Goal: Task Accomplishment & Management: Manage account settings

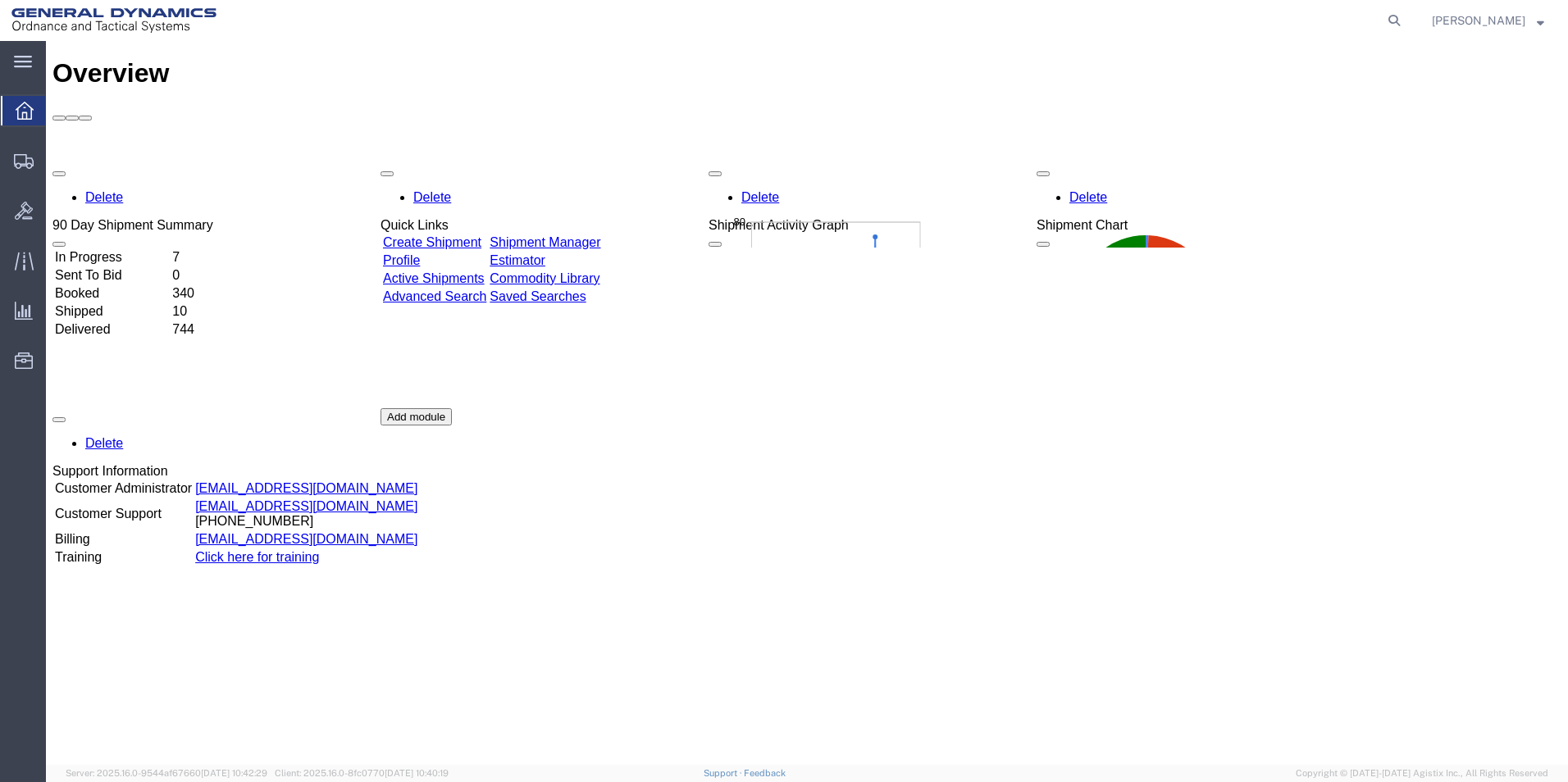
click at [715, 174] on span "button" at bounding box center [715, 174] width 0 height 0
click at [481, 235] on link "Create Shipment" at bounding box center [433, 242] width 99 height 14
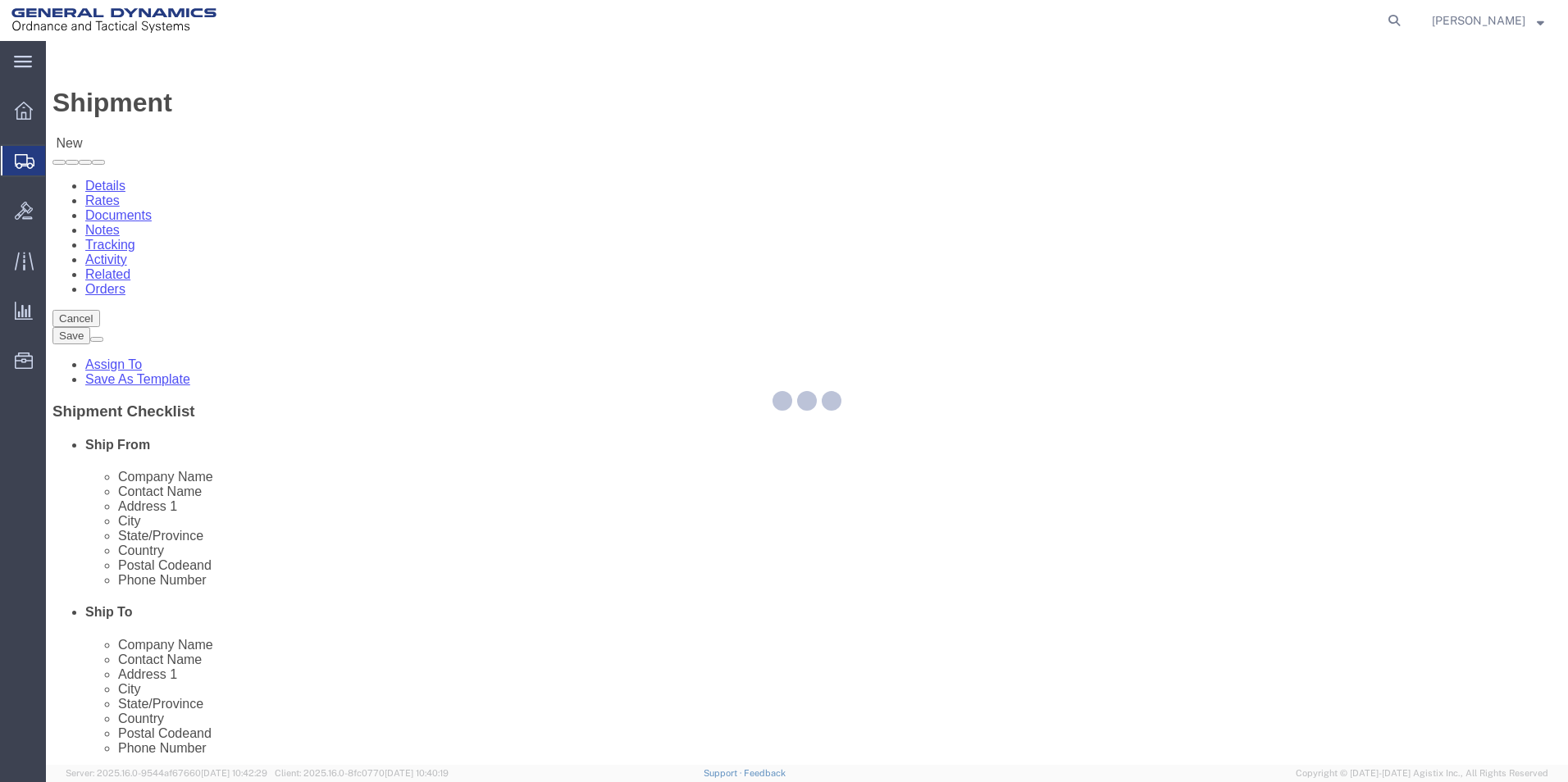
select select
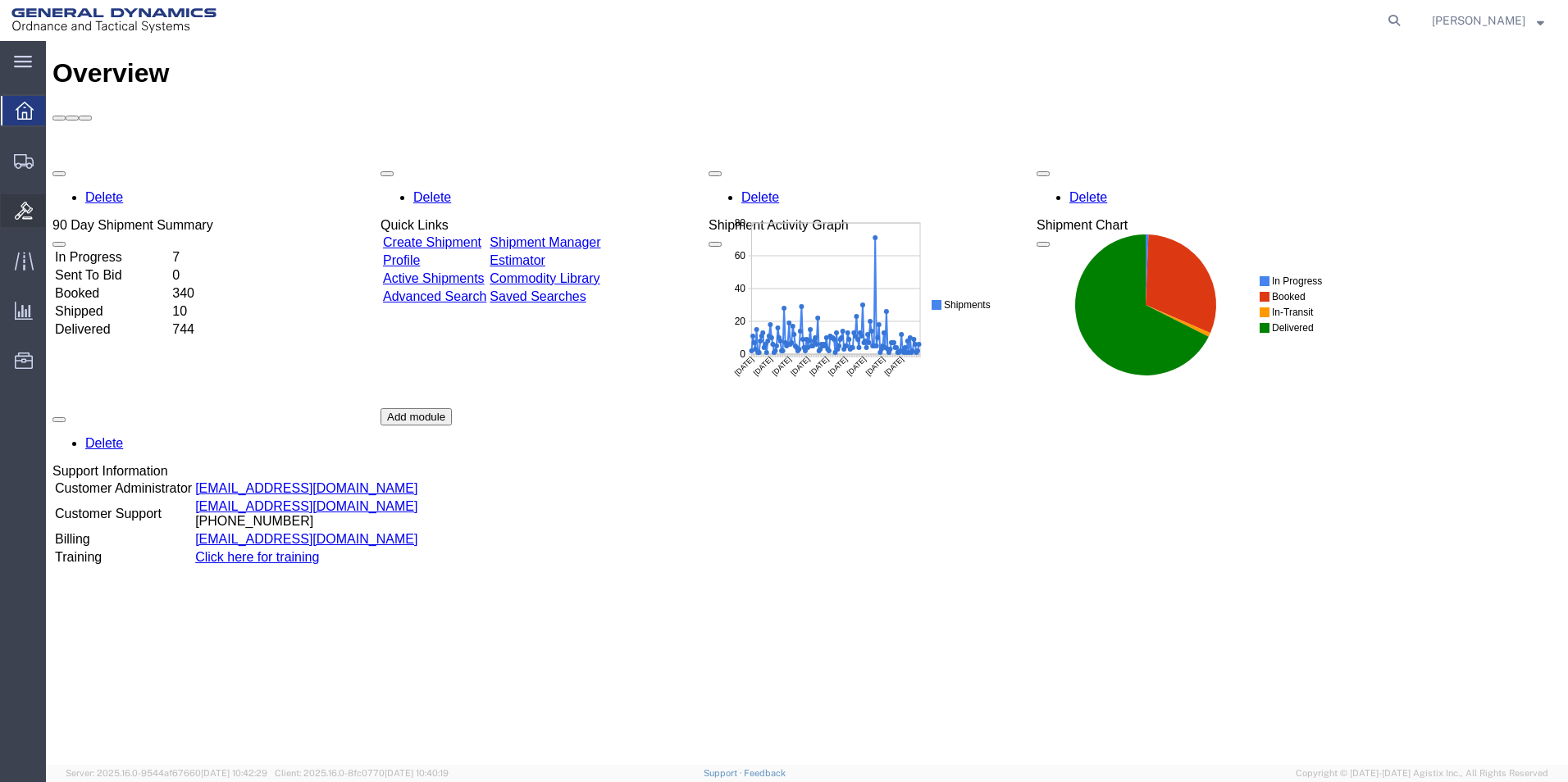
click at [26, 210] on icon at bounding box center [24, 211] width 18 height 18
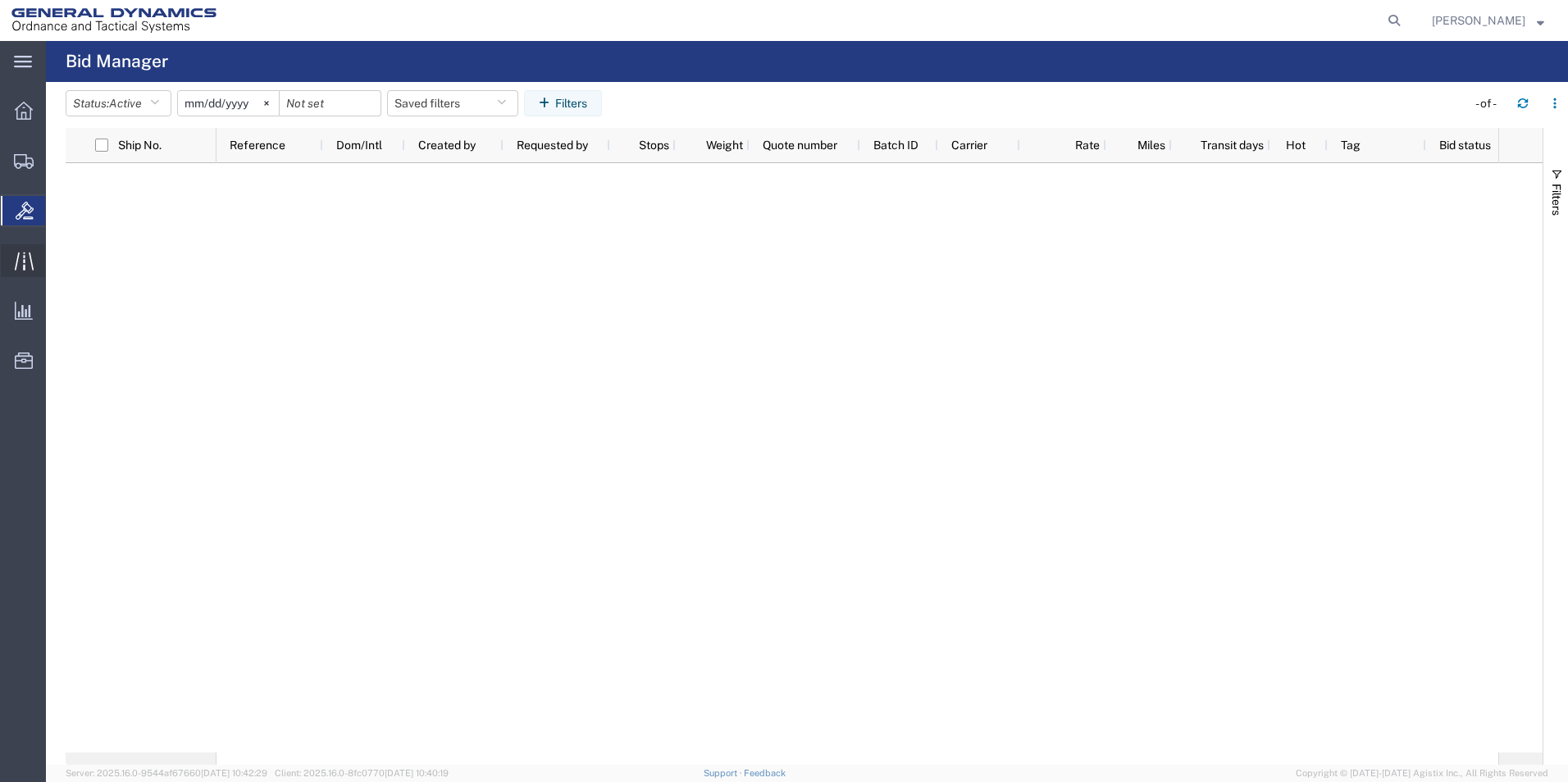
click at [27, 252] on icon at bounding box center [24, 261] width 19 height 19
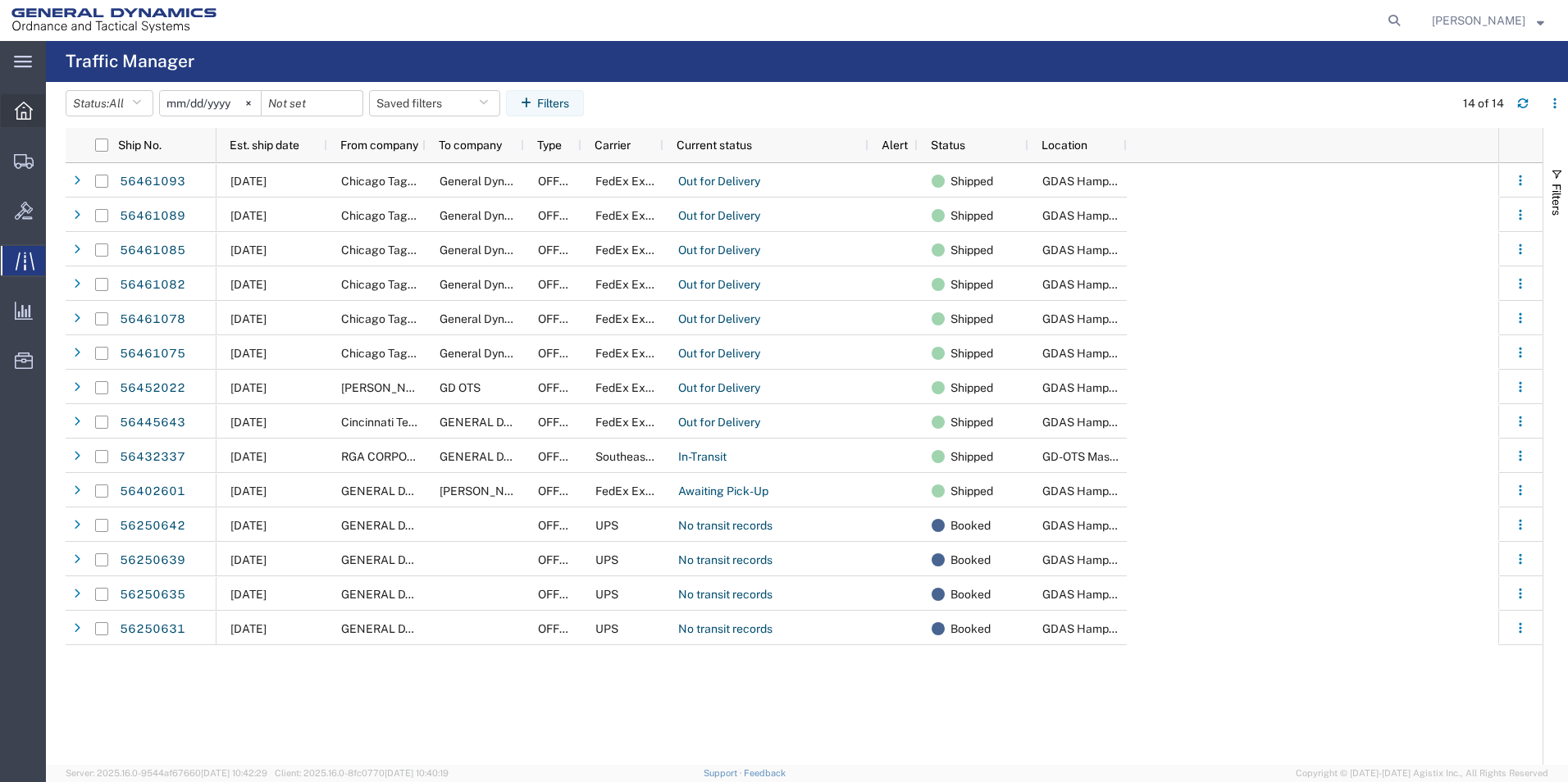
click at [16, 114] on icon at bounding box center [24, 111] width 18 height 18
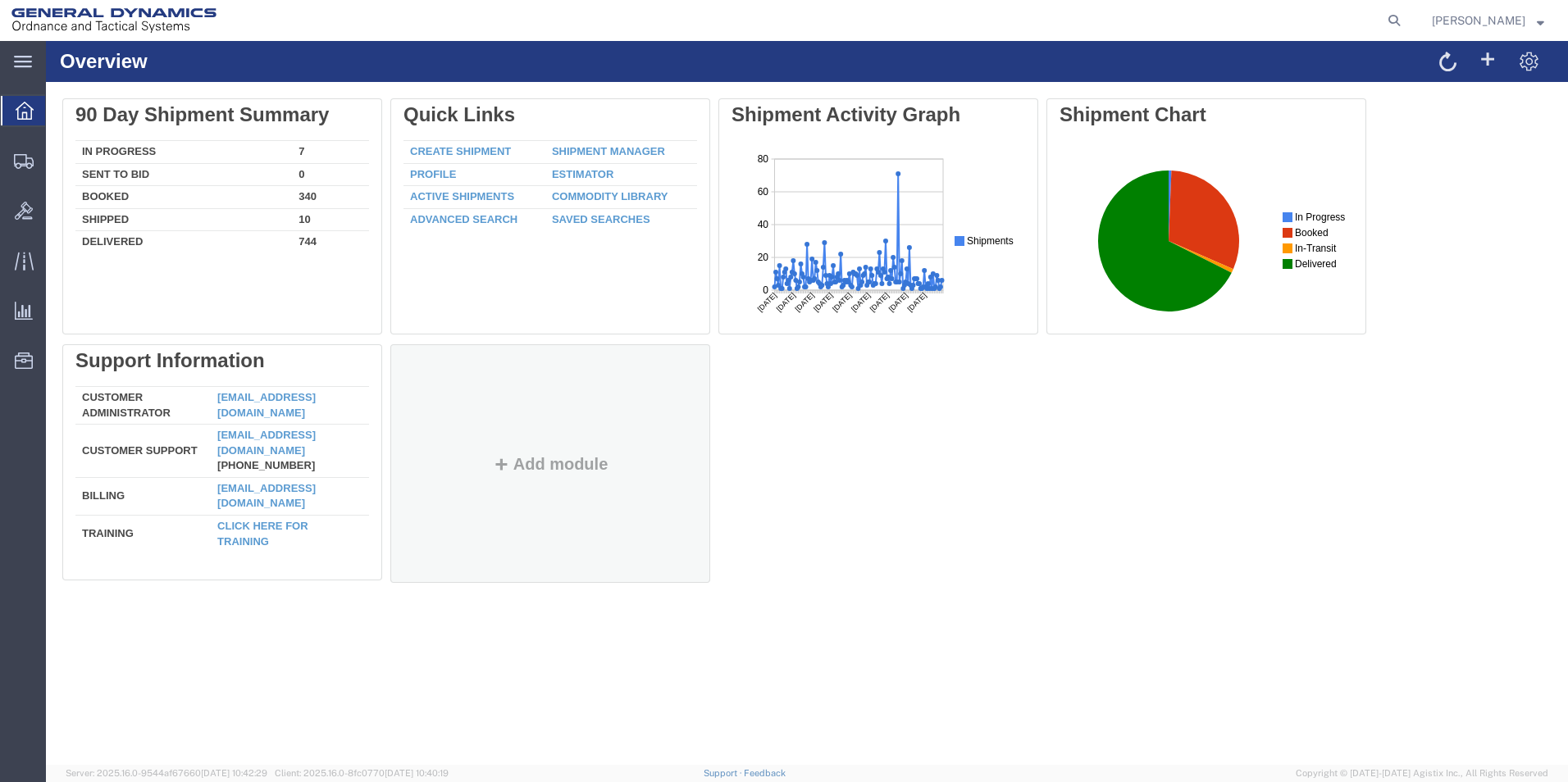
click at [536, 446] on div "Add module" at bounding box center [550, 480] width 294 height 188
click at [536, 470] on button "Add module" at bounding box center [550, 464] width 126 height 18
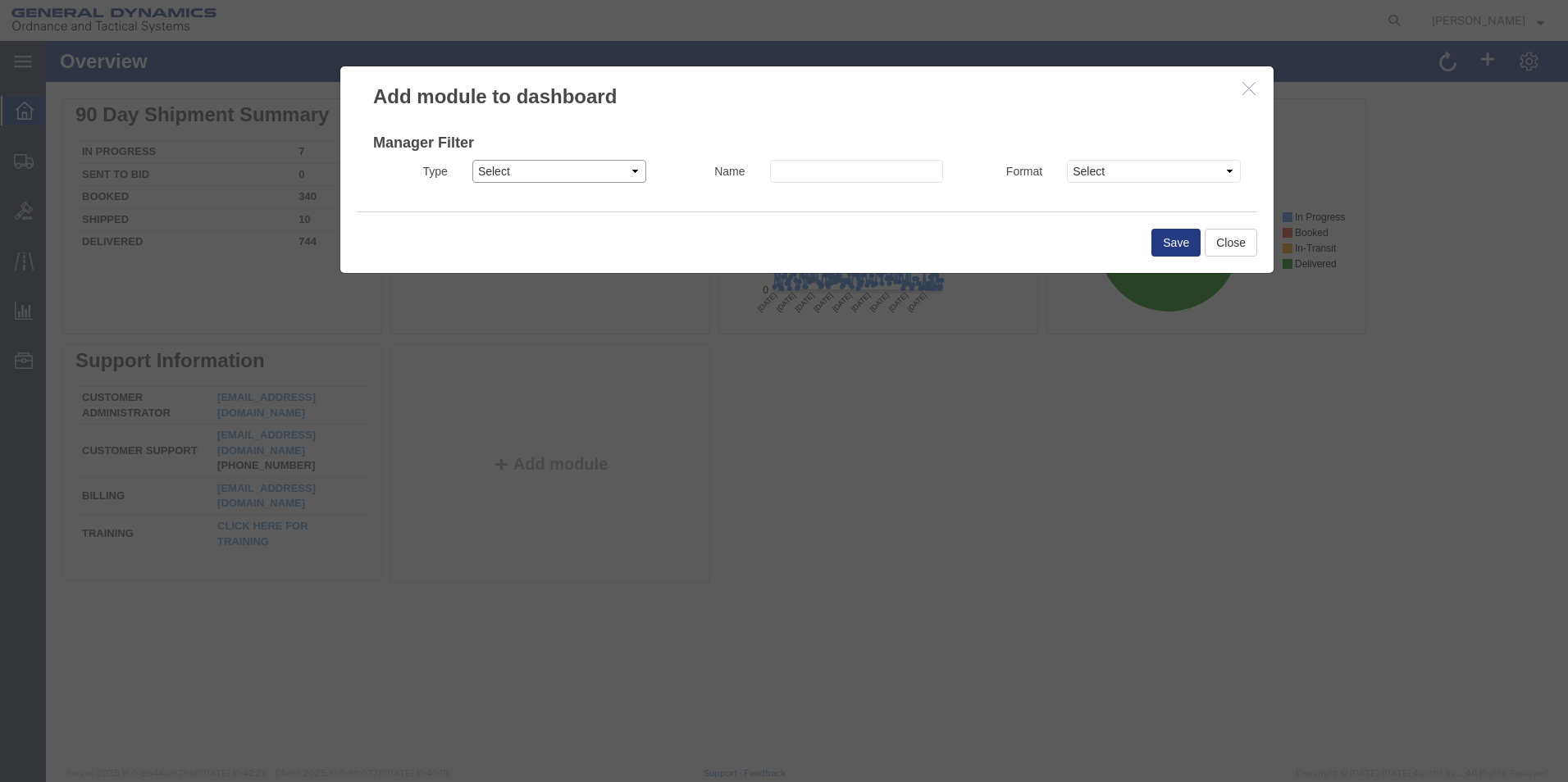
click at [577, 174] on select "Select Shipment Manager Traffic Manager Bid Monitor Order Manager" at bounding box center [559, 171] width 174 height 23
select select "SHIPMANAGER"
click at [472, 160] on select "Select Shipment Manager Traffic Manager Bid Monitor Order Manager" at bounding box center [559, 171] width 174 height 23
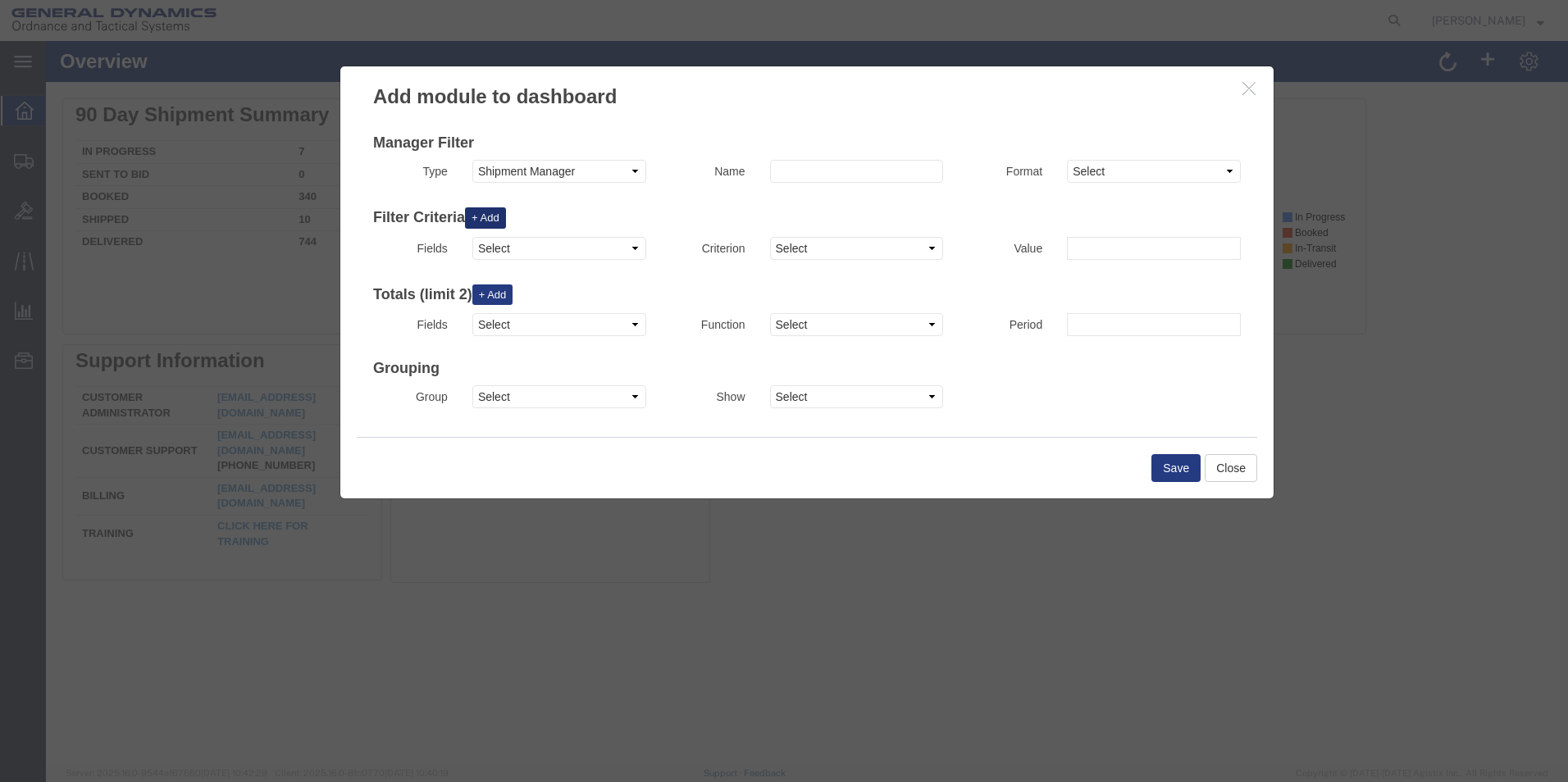
click at [506, 219] on button "+ Add" at bounding box center [485, 218] width 41 height 21
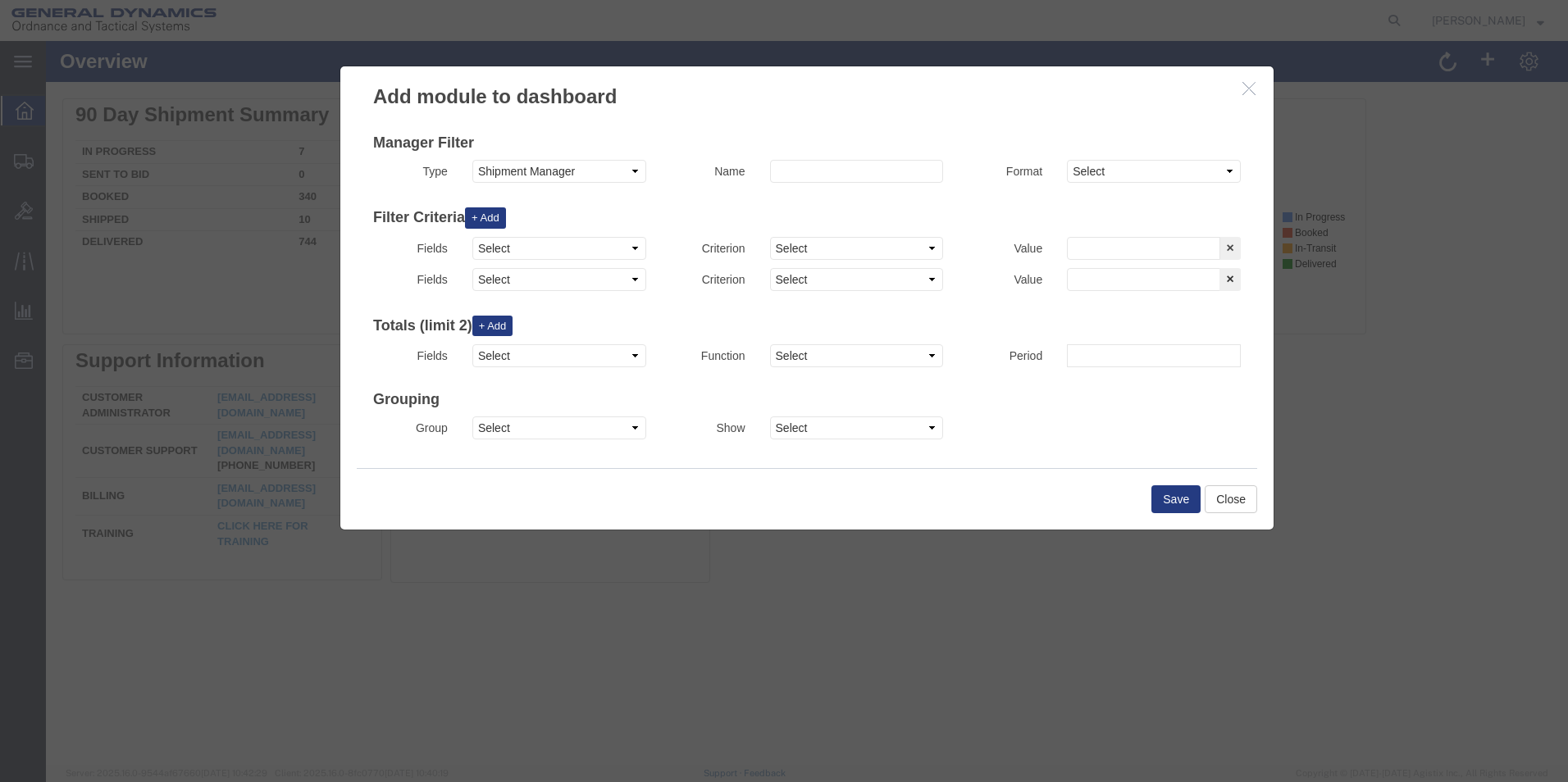
click at [1230, 282] on icon at bounding box center [1231, 278] width 12 height 12
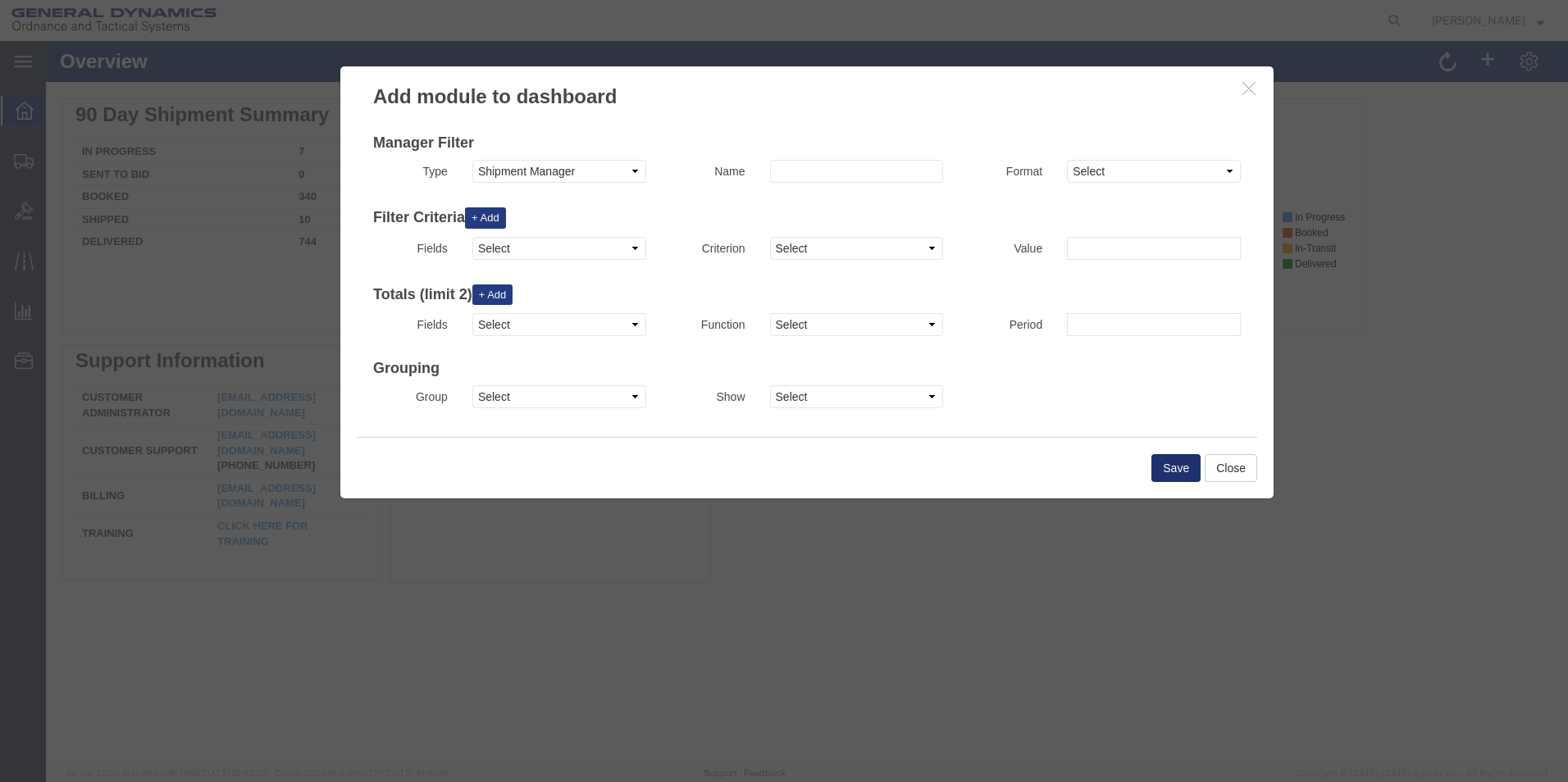
click at [1177, 465] on button "Save" at bounding box center [1176, 468] width 49 height 28
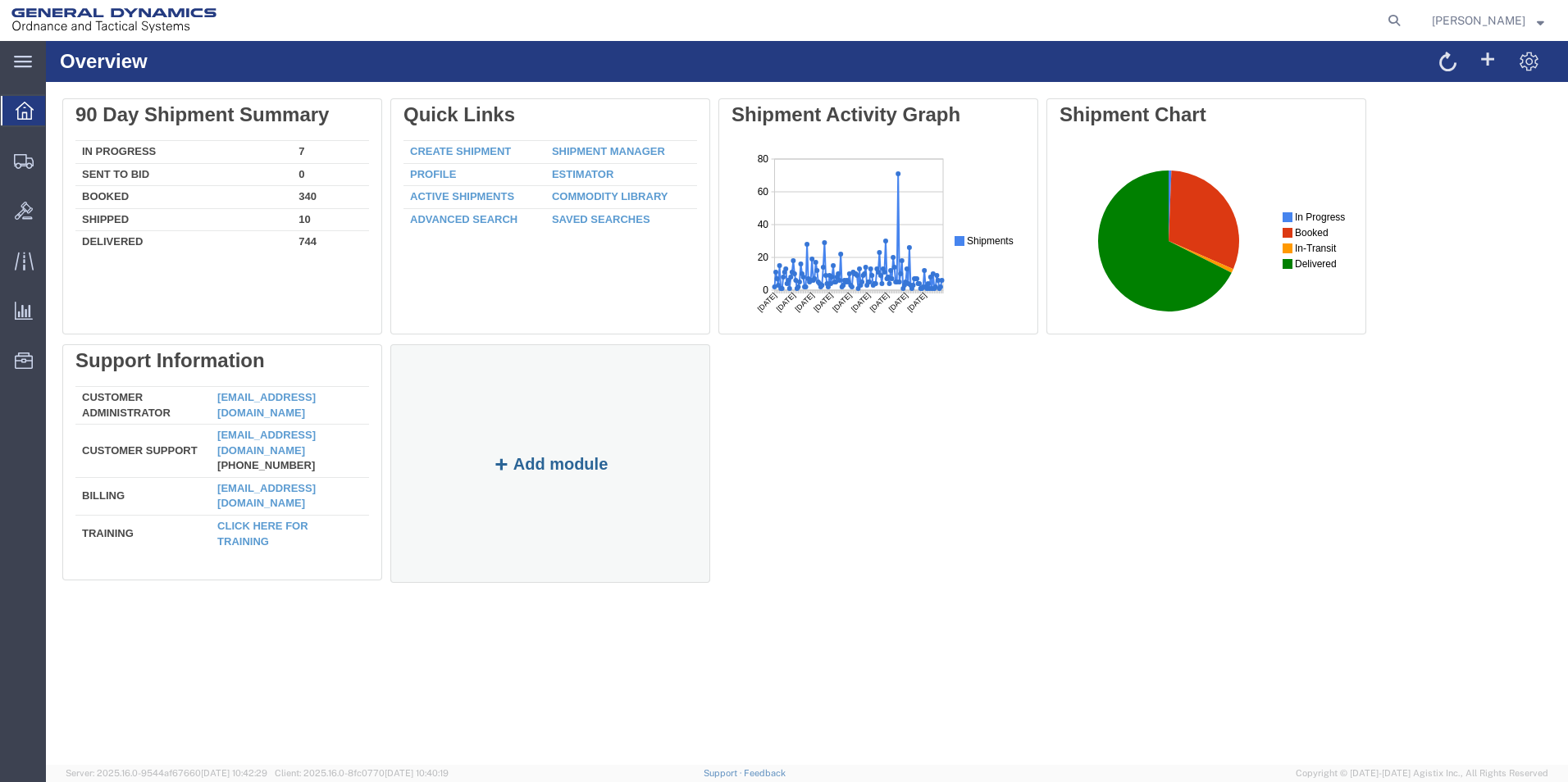
click at [573, 463] on button "Add module" at bounding box center [550, 464] width 126 height 18
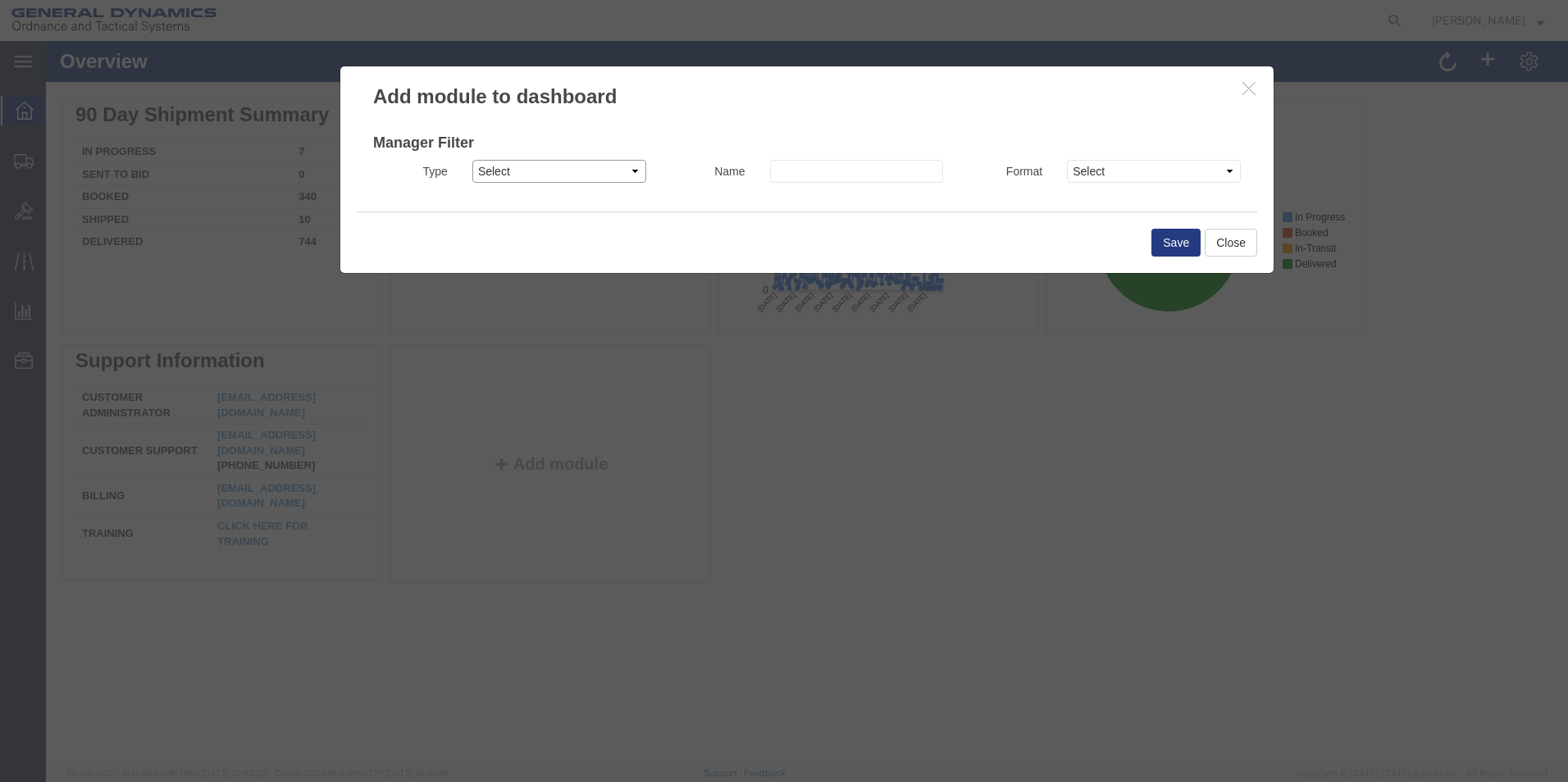
click at [602, 170] on select "Select Shipment Manager Traffic Manager Bid Monitor Order Manager" at bounding box center [559, 171] width 174 height 23
select select "SHIPMANAGER"
click at [472, 160] on select "Select Shipment Manager Traffic Manager Bid Monitor Order Manager" at bounding box center [559, 171] width 174 height 23
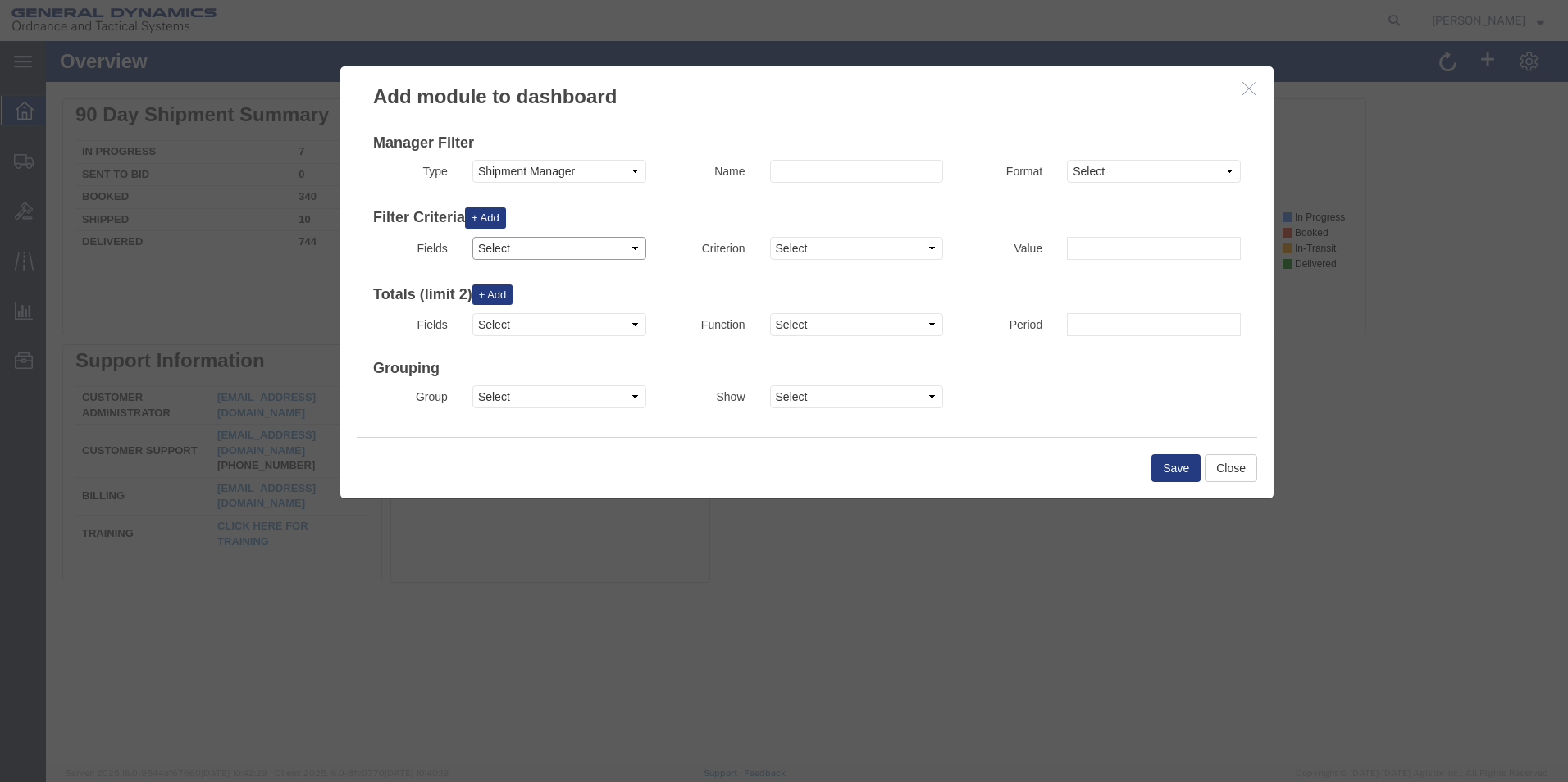
click at [609, 252] on select "Select Account Account Carrier Identifier Actual Delivery Date Actual Ship Date…" at bounding box center [559, 248] width 174 height 23
select select "tocompany"
click at [472, 237] on select "Select Account Account Carrier Identifier Actual Delivery Date Actual Ship Date…" at bounding box center [559, 248] width 174 height 23
click at [488, 218] on button "+ Add" at bounding box center [485, 218] width 41 height 21
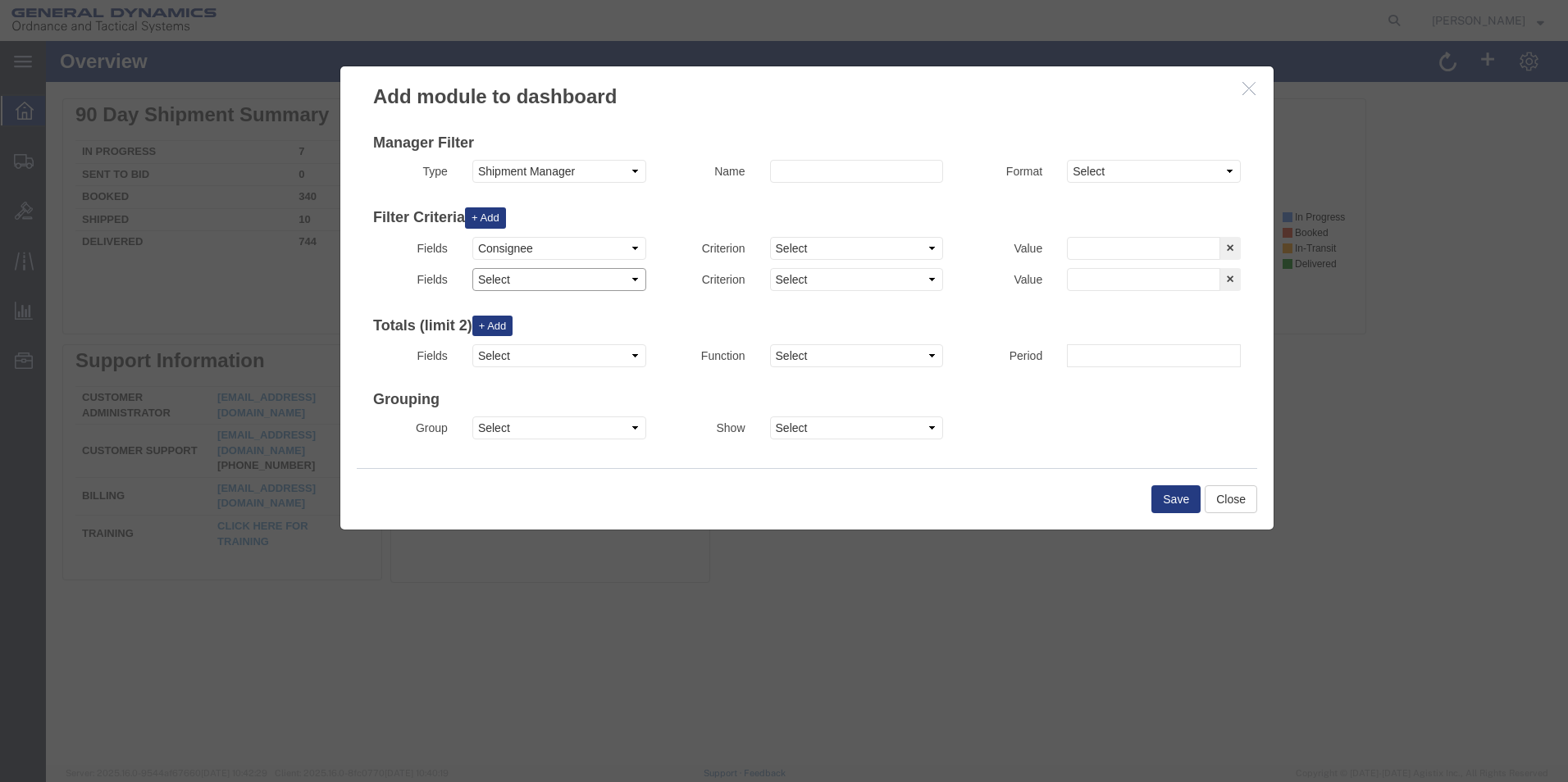
click at [534, 275] on select "Select Account Account Carrier Identifier Actual Delivery Date Actual Ship Date…" at bounding box center [559, 280] width 174 height 23
select select "actualshipdate"
click at [472, 268] on select "Select Account Account Carrier Identifier Actual Delivery Date Actual Ship Date…" at bounding box center [559, 280] width 174 height 23
click at [500, 220] on button "+ Add" at bounding box center [485, 218] width 41 height 21
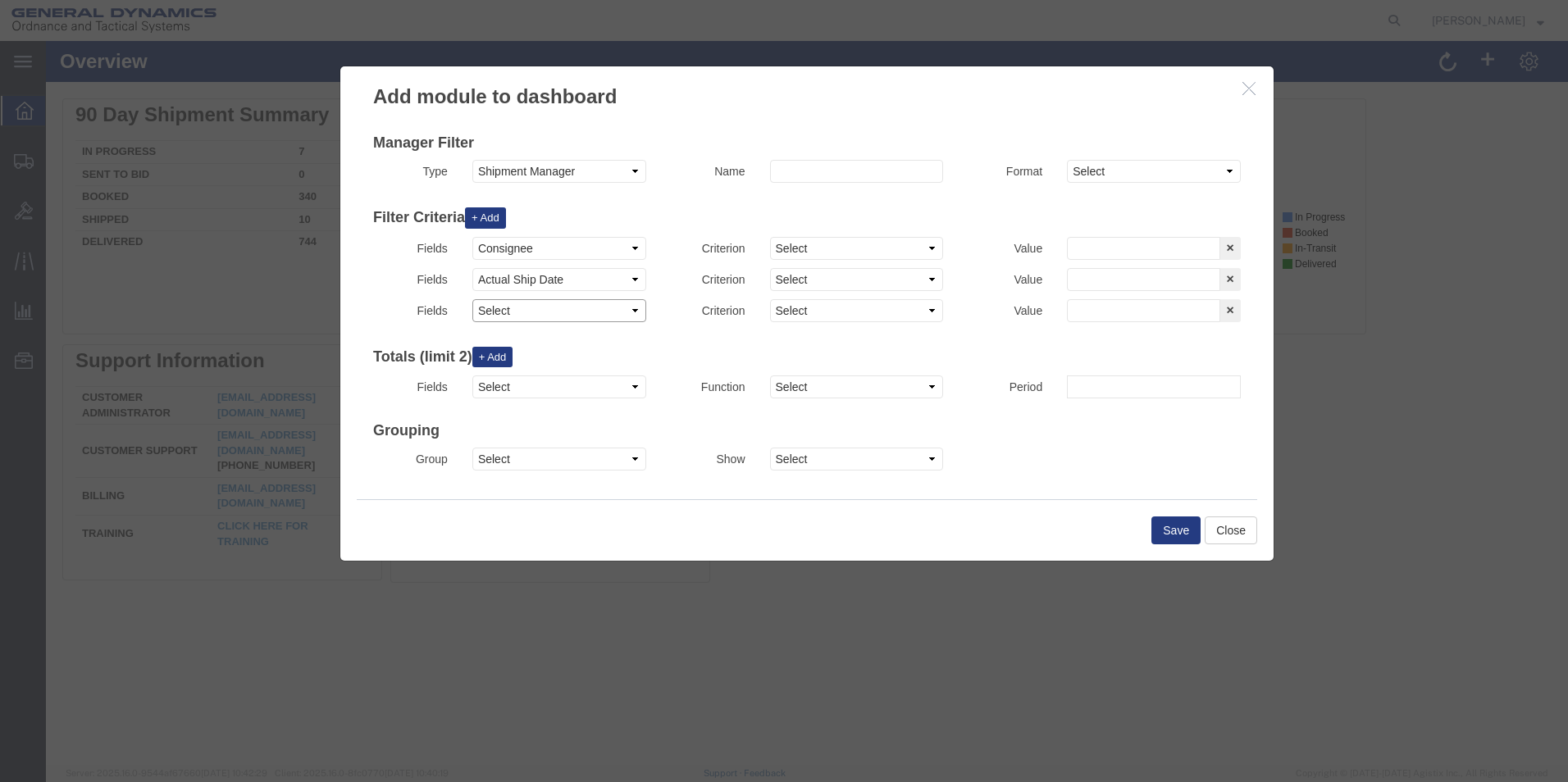
click at [530, 312] on select "Select Account Account Carrier Identifier Actual Delivery Date Actual Ship Date…" at bounding box center [559, 311] width 174 height 23
select select "carriername"
click at [472, 299] on select "Select Account Account Carrier Identifier Actual Delivery Date Actual Ship Date…" at bounding box center [559, 311] width 174 height 23
click at [492, 203] on div "Filter Criteria + Add Fields Select Account Account Carrier Identifier Actual D…" at bounding box center [807, 261] width 868 height 140
click at [499, 220] on button "+ Add" at bounding box center [485, 218] width 41 height 21
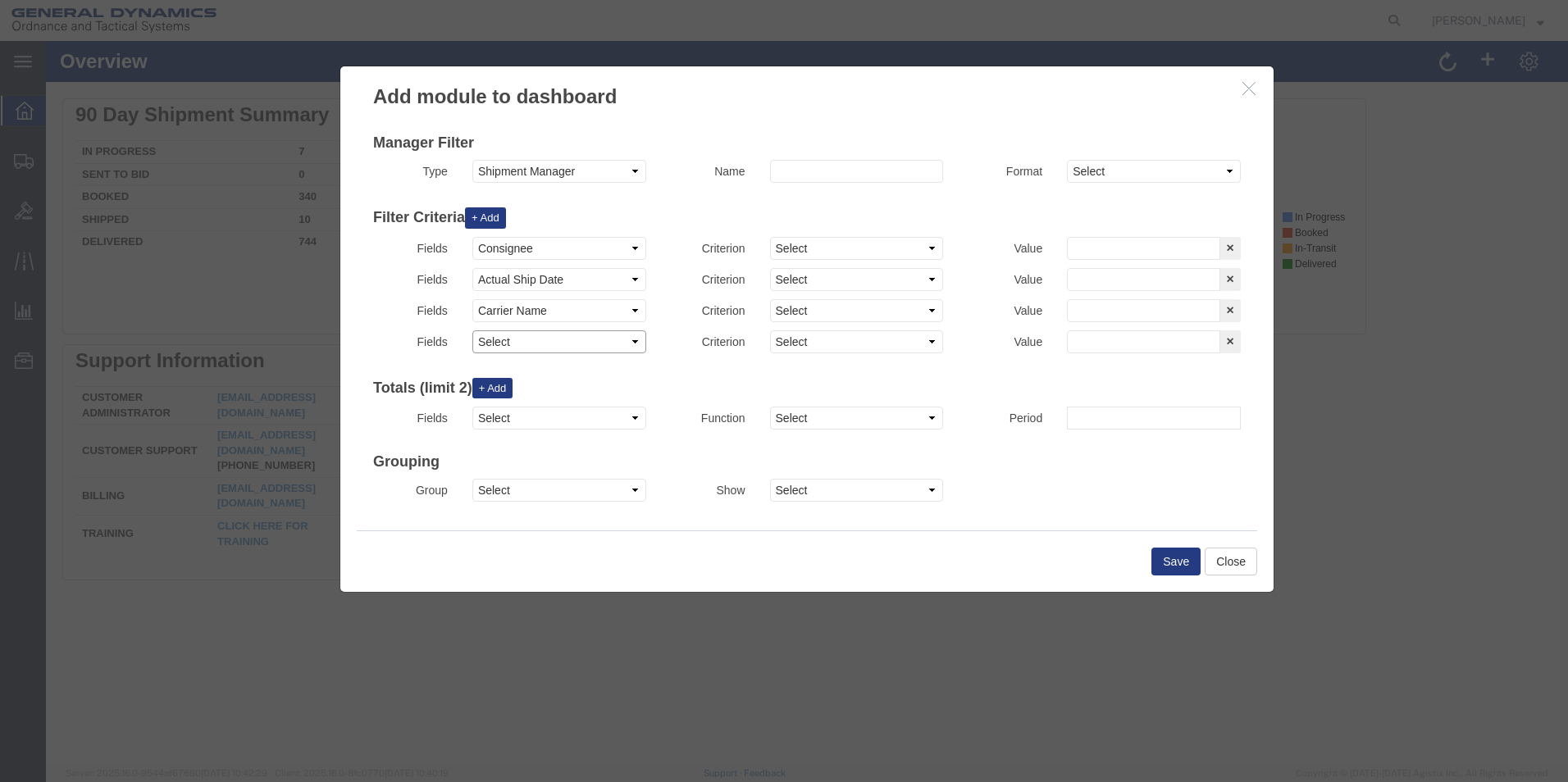
click at [535, 349] on select "Select Account Account Carrier Identifier Actual Delivery Date Actual Ship Date…" at bounding box center [559, 342] width 174 height 23
select select "createdby"
click at [472, 331] on select "Select Account Account Carrier Identifier Actual Delivery Date Actual Ship Date…" at bounding box center [559, 342] width 174 height 23
click at [496, 220] on button "+ Add" at bounding box center [485, 218] width 41 height 21
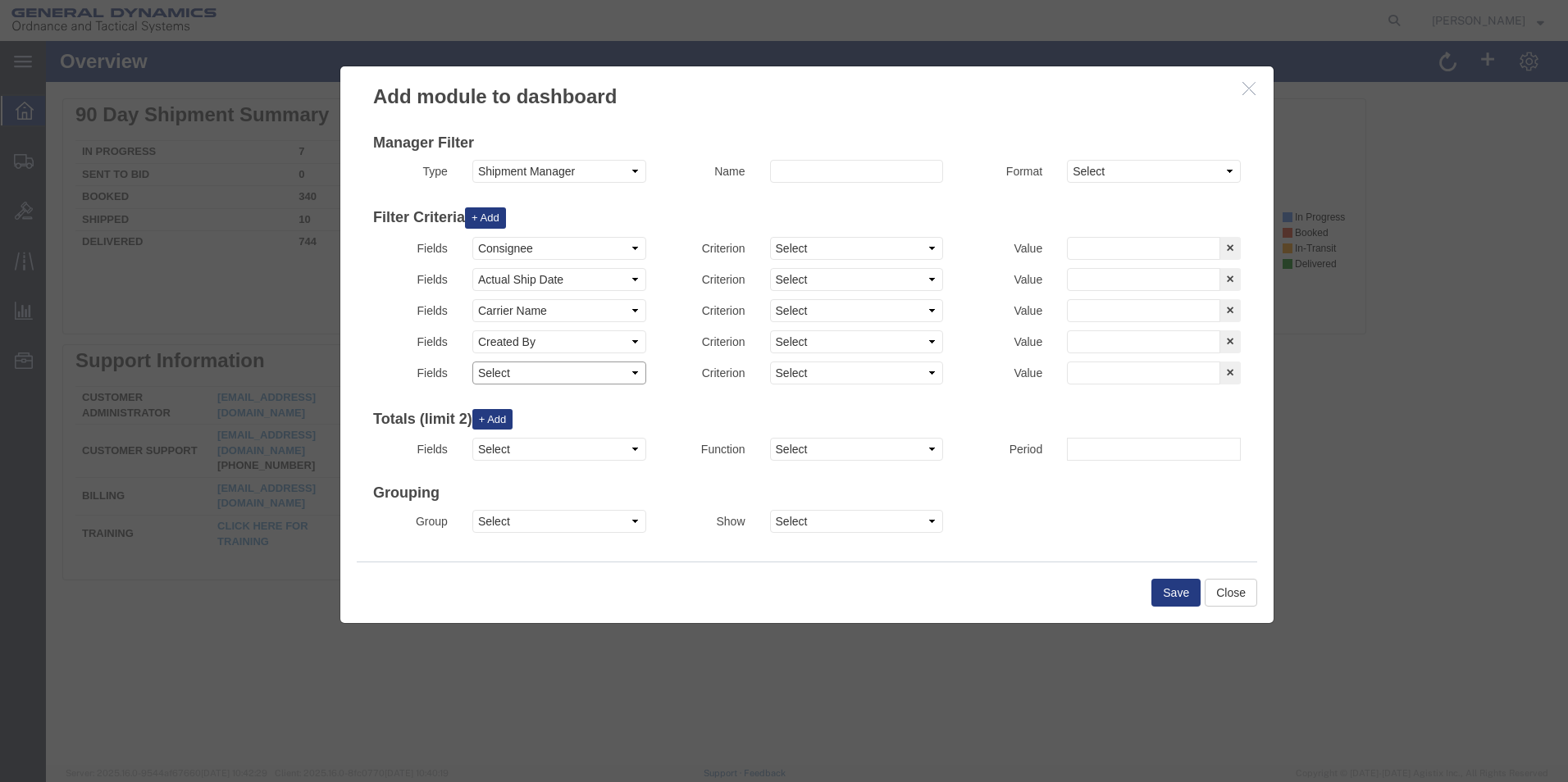
click at [520, 372] on select "Select Account Account Carrier Identifier Actual Delivery Date Actual Ship Date…" at bounding box center [559, 373] width 174 height 23
select select "deliverbydate"
click at [472, 362] on select "Select Account Account Carrier Identifier Actual Delivery Date Actual Ship Date…" at bounding box center [559, 373] width 174 height 23
click at [494, 190] on div "Type Select Shipment Manager Traffic Manager Bid Monitor Order Manager" at bounding box center [510, 175] width 298 height 31
click at [491, 215] on button "+ Add" at bounding box center [485, 218] width 41 height 21
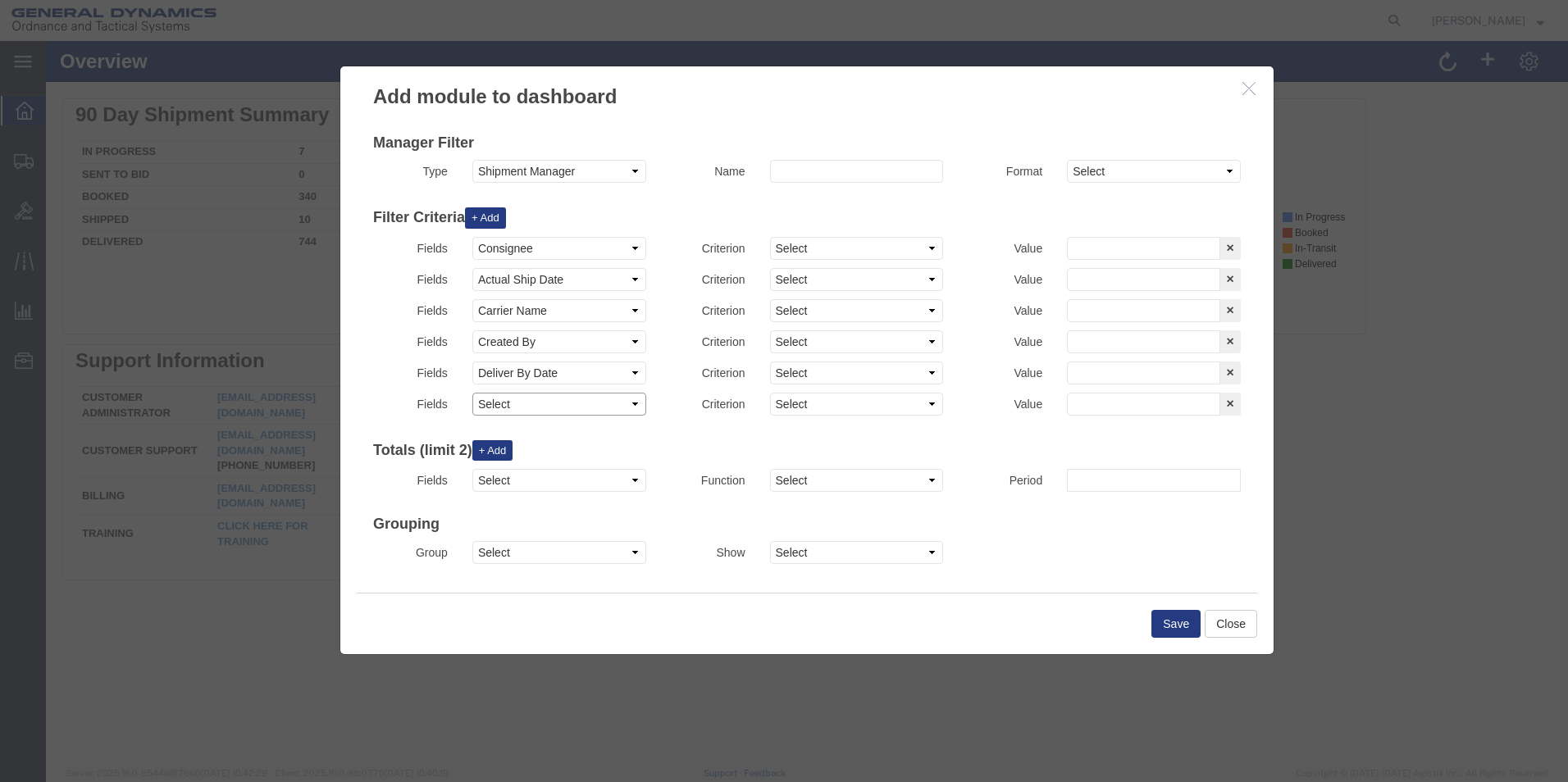
click at [532, 402] on select "Select Account Account Carrier Identifier Actual Delivery Date Actual Ship Date…" at bounding box center [559, 405] width 174 height 23
select select "fromname"
click at [472, 393] on select "Select Account Account Carrier Identifier Actual Delivery Date Actual Ship Date…" at bounding box center [559, 405] width 174 height 23
click at [490, 209] on button "+ Add" at bounding box center [485, 218] width 41 height 21
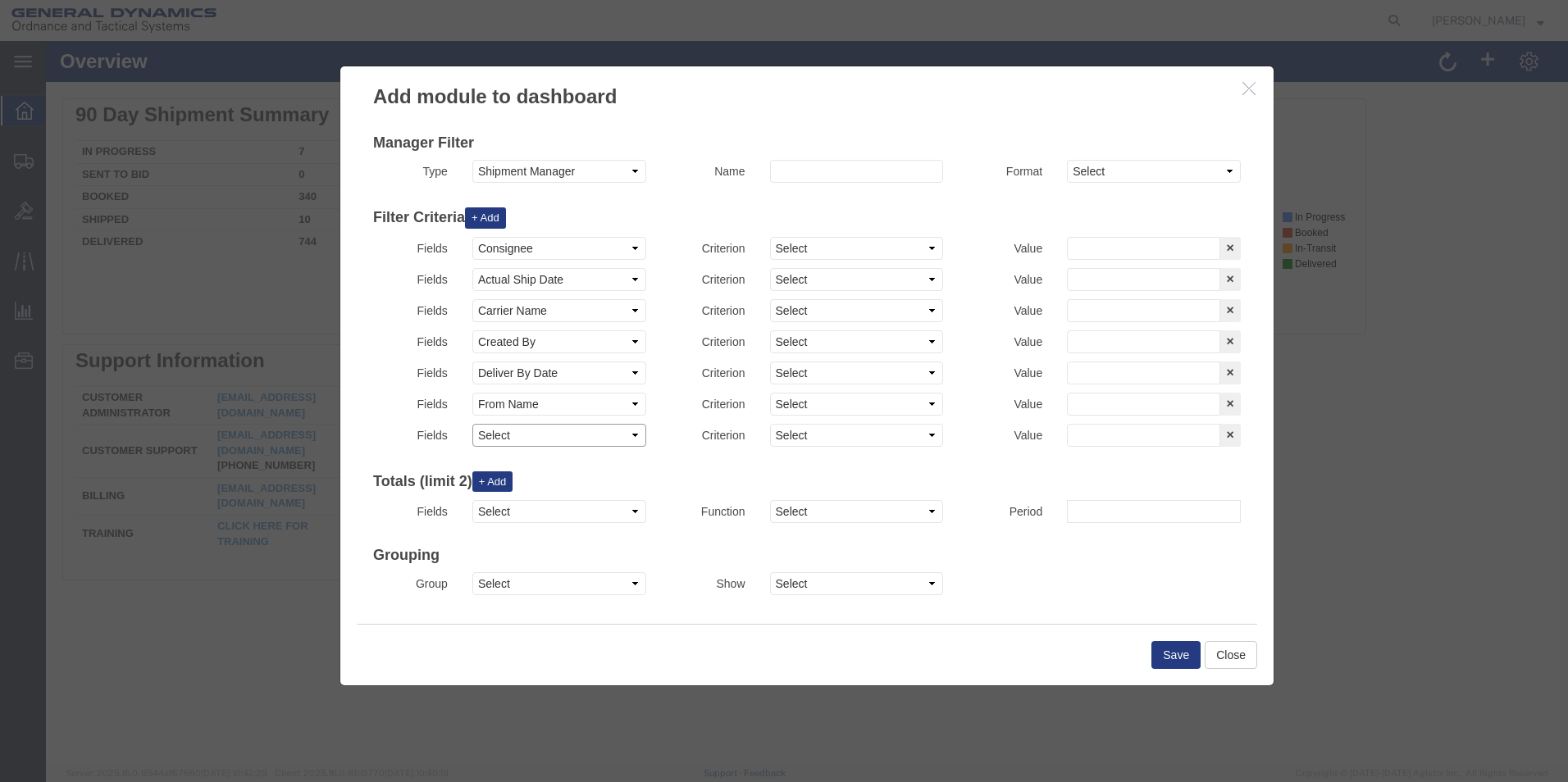
click at [522, 433] on select "Select Account Account Carrier Identifier Actual Delivery Date Actual Ship Date…" at bounding box center [559, 435] width 174 height 23
select select "toname"
click at [472, 423] on select "Select Account Account Carrier Identifier Actual Delivery Date Actual Ship Date…" at bounding box center [559, 435] width 174 height 23
click at [1166, 652] on button "Save" at bounding box center [1176, 655] width 49 height 28
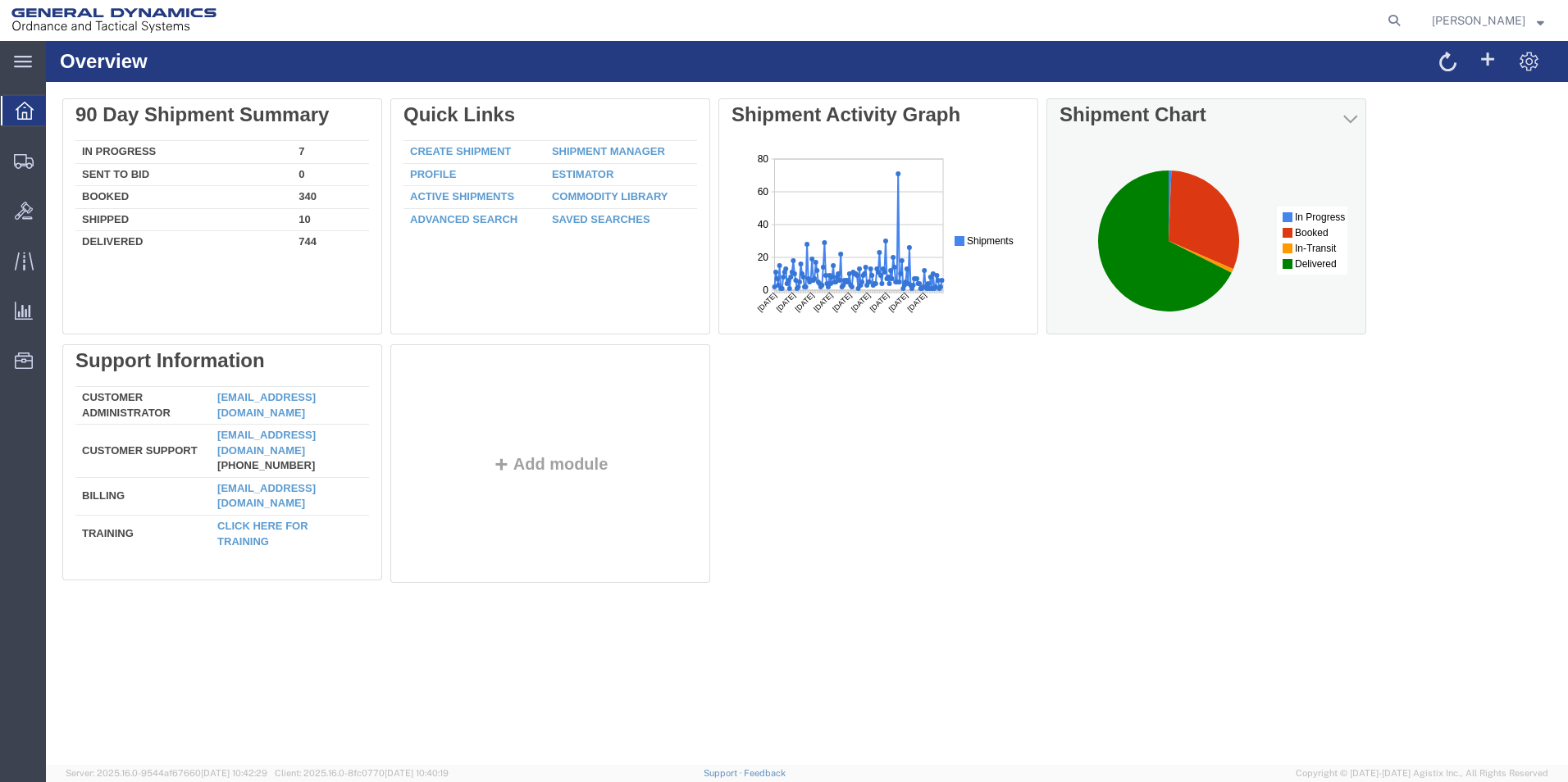
click at [1116, 147] on rect at bounding box center [1206, 240] width 294 height 186
click at [1117, 149] on rect at bounding box center [1206, 240] width 294 height 186
